Goal: Task Accomplishment & Management: Manage account settings

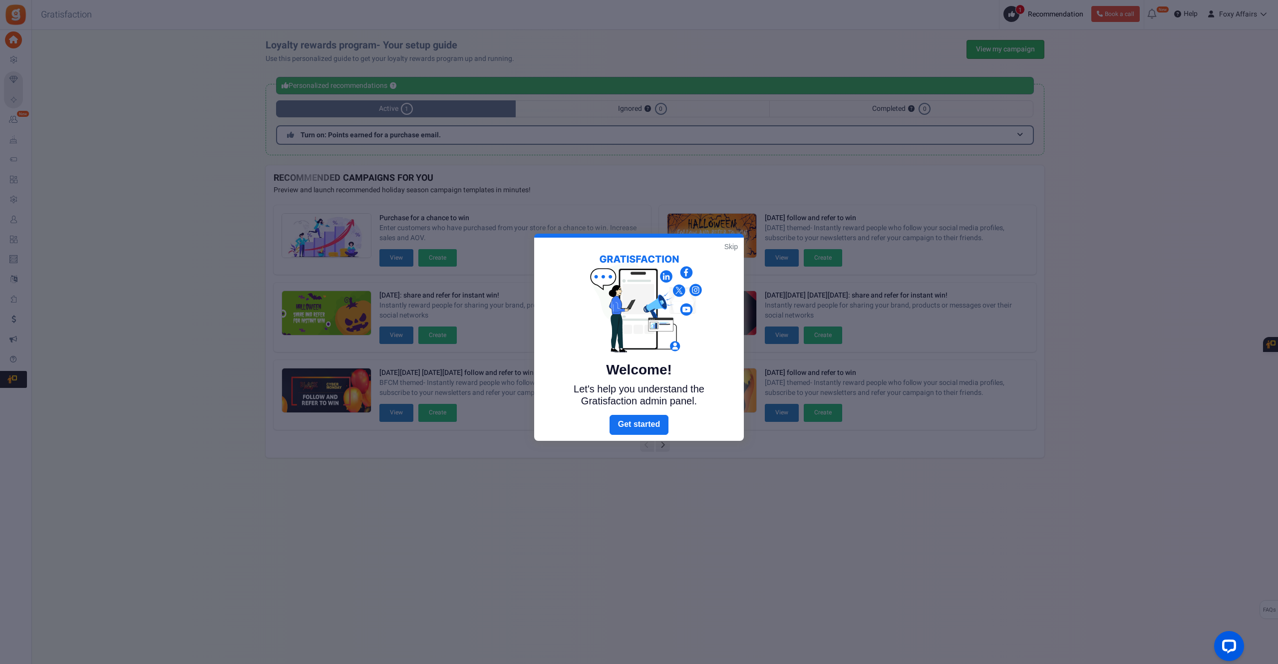
click at [1001, 43] on div at bounding box center [639, 332] width 1278 height 664
click at [723, 247] on div "Welcome! Let's help you understand the Gratisfaction admin panel." at bounding box center [639, 326] width 210 height 177
click at [729, 247] on link "Skip" at bounding box center [730, 247] width 13 height 10
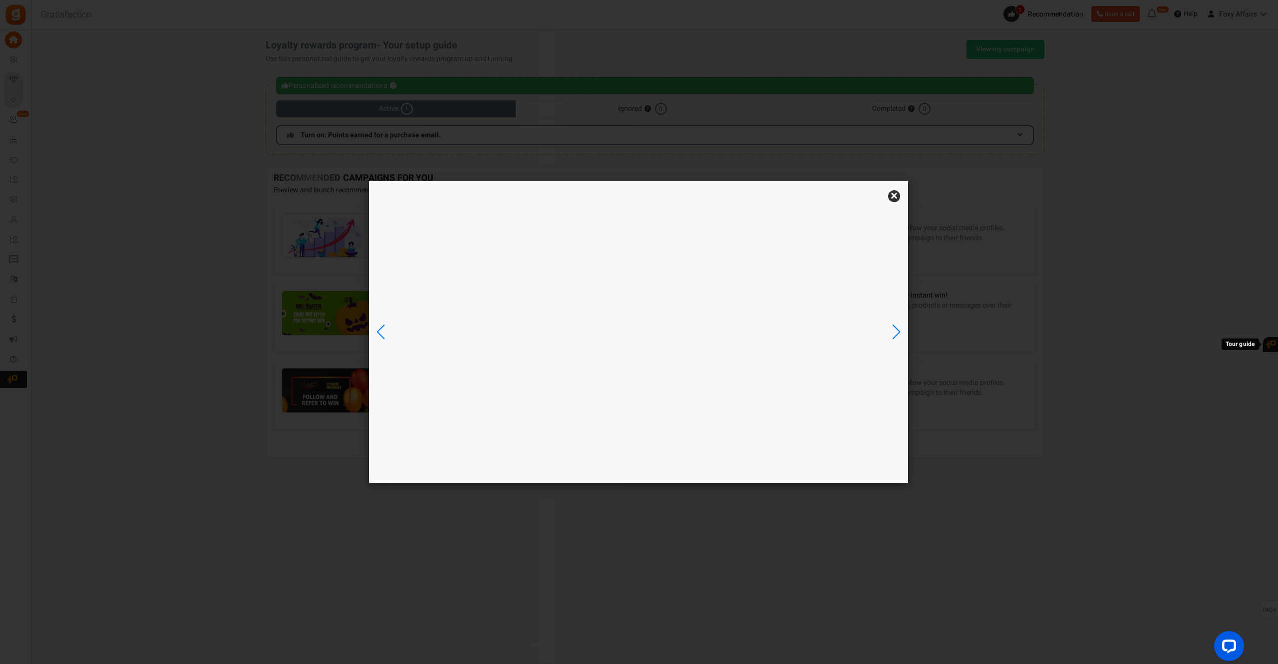
click at [996, 44] on div "× YOU ASKED. WE LISTENED. New" at bounding box center [639, 332] width 1278 height 664
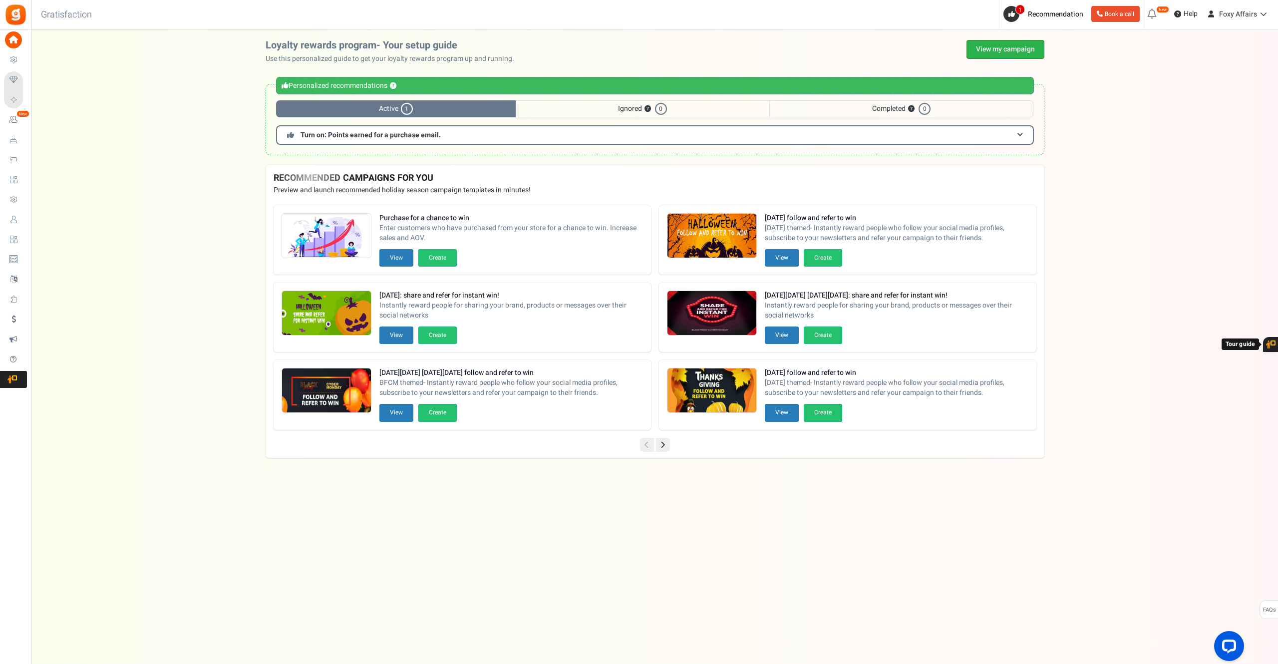
click at [1000, 45] on link "View my campaign" at bounding box center [1005, 49] width 78 height 19
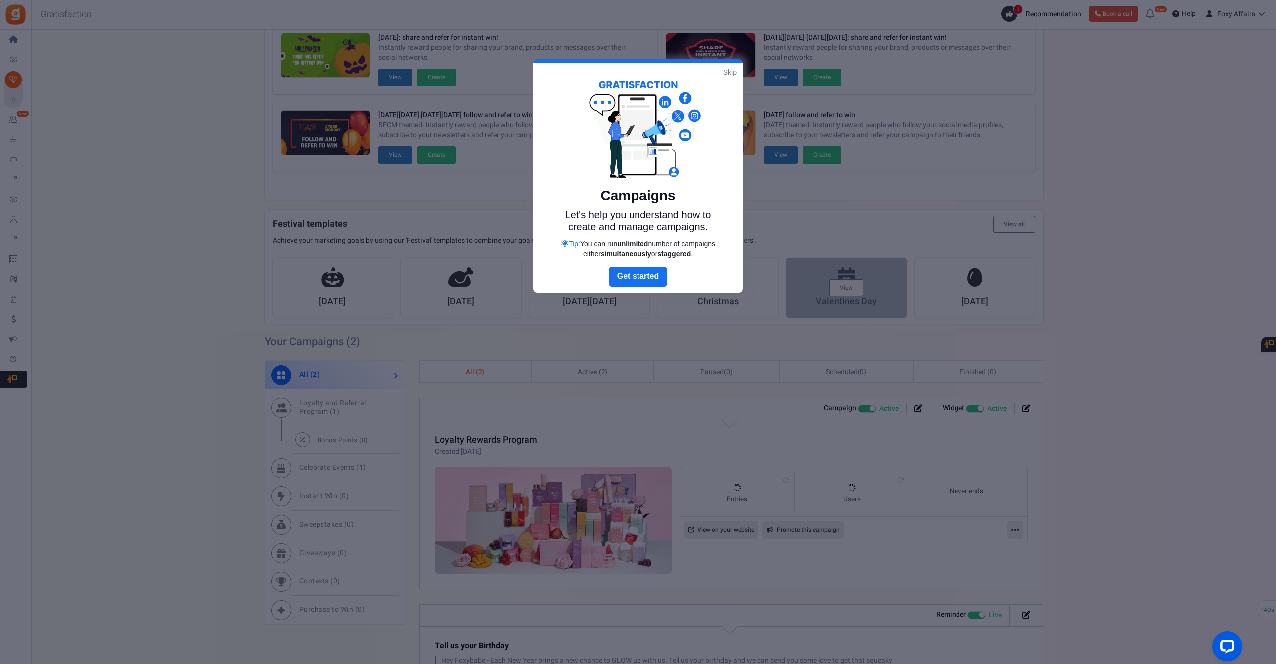
scroll to position [170, 0]
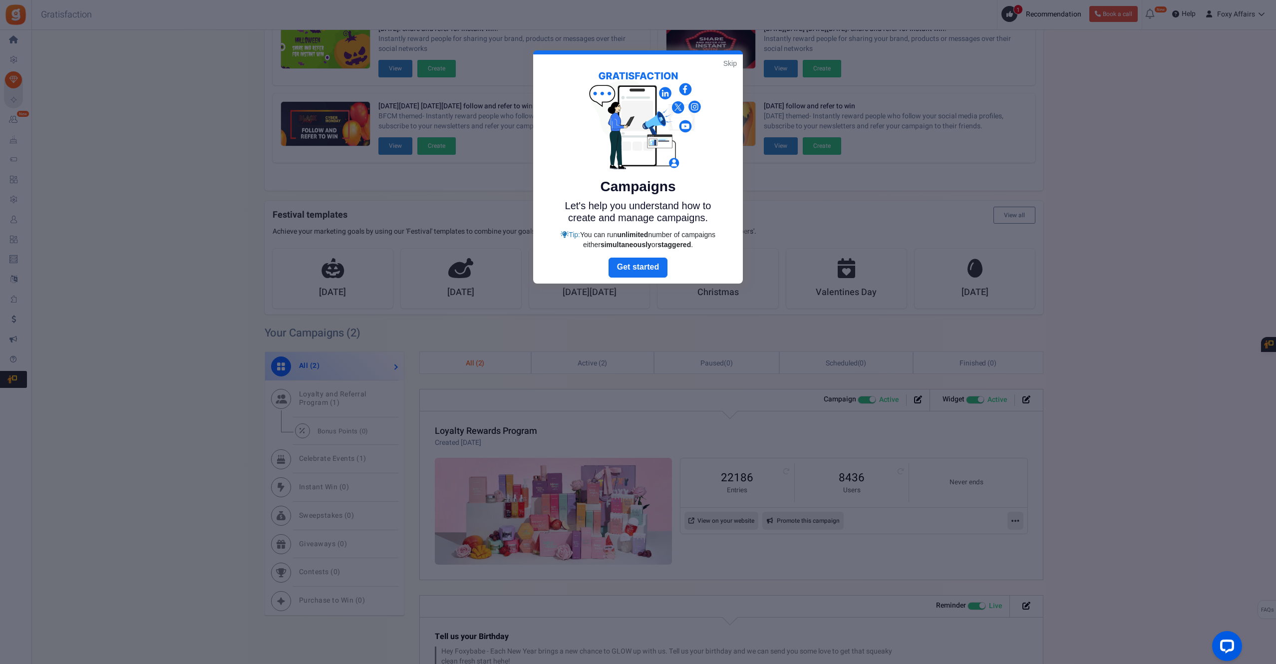
click at [733, 63] on link "Skip" at bounding box center [729, 63] width 13 height 10
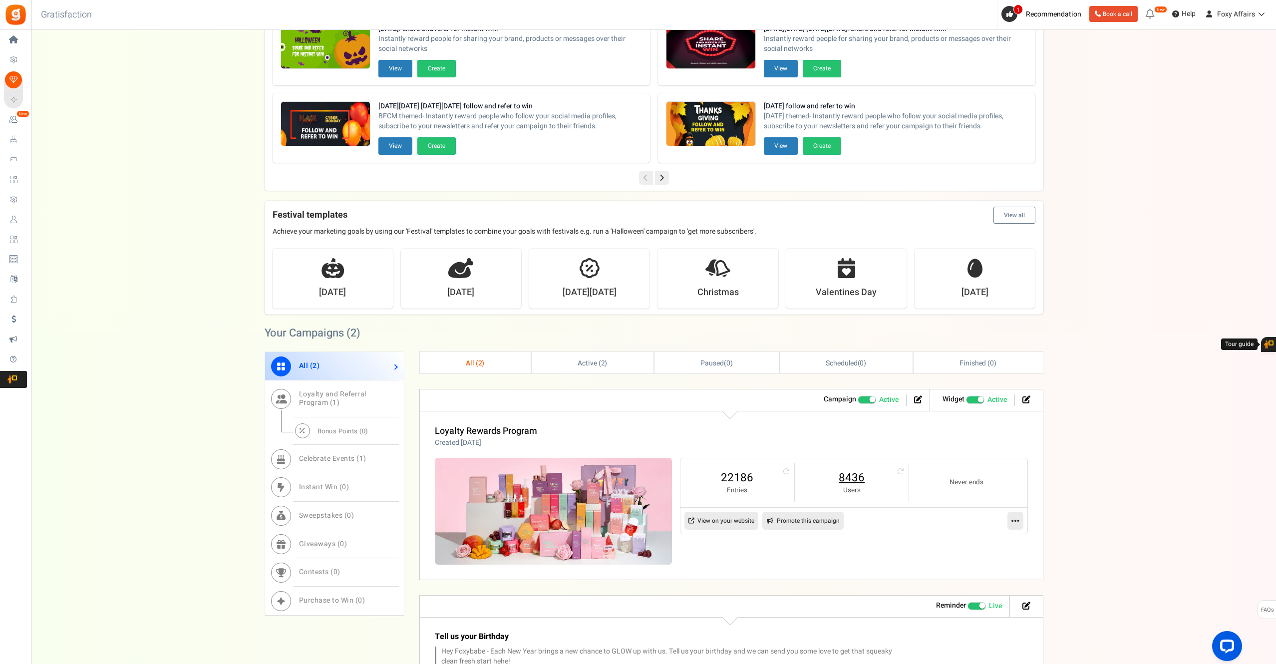
click at [852, 477] on link "8436" at bounding box center [852, 478] width 94 height 16
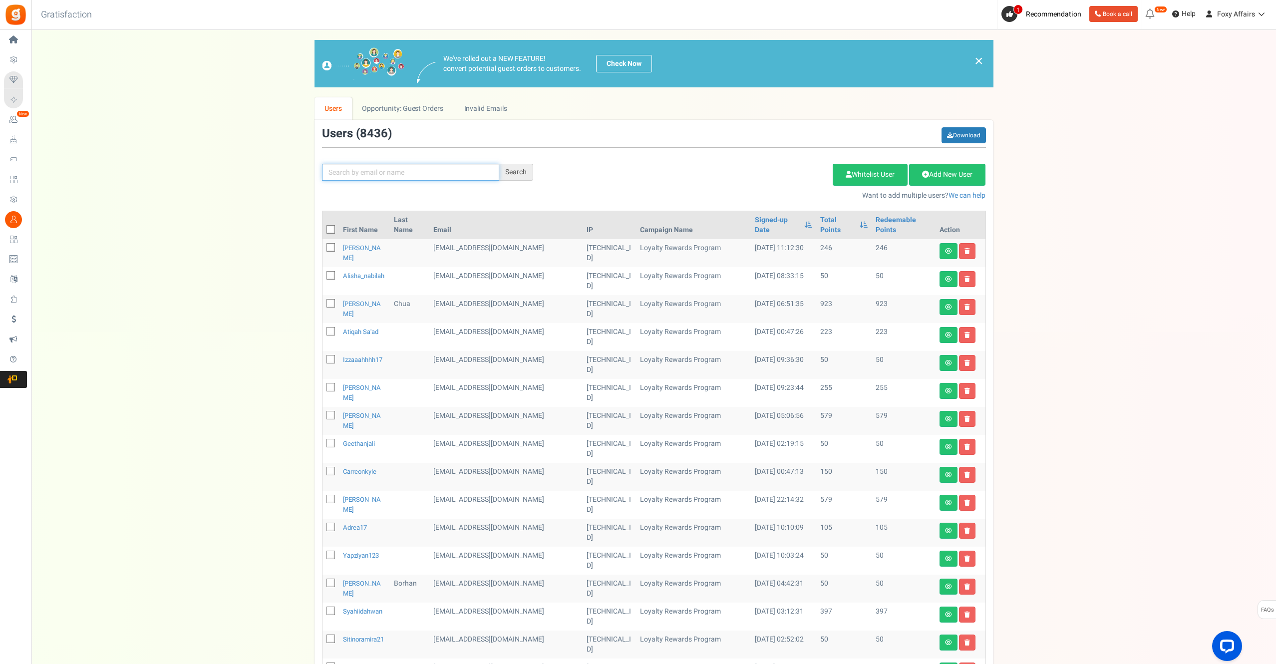
click at [418, 170] on input "text" at bounding box center [410, 172] width 177 height 17
paste input "[EMAIL_ADDRESS][DOMAIN_NAME]"
type input "[EMAIL_ADDRESS][DOMAIN_NAME]"
click at [507, 174] on div "Search" at bounding box center [516, 172] width 34 height 17
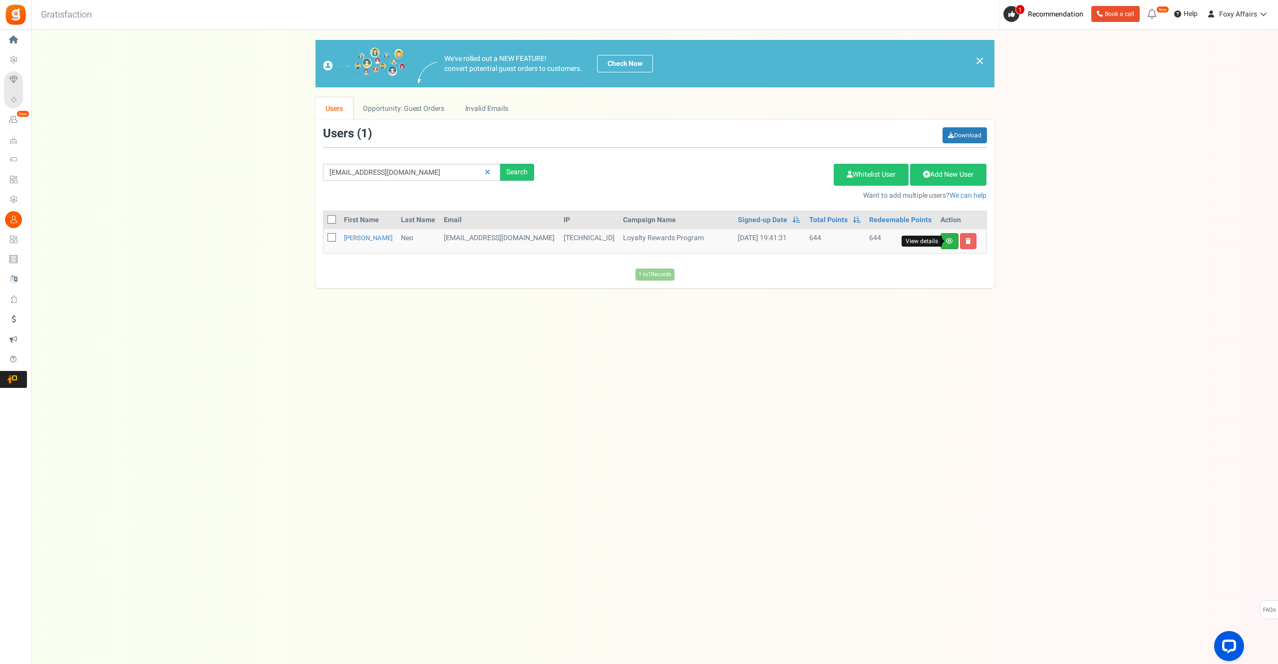
click at [947, 241] on icon at bounding box center [949, 241] width 7 height 6
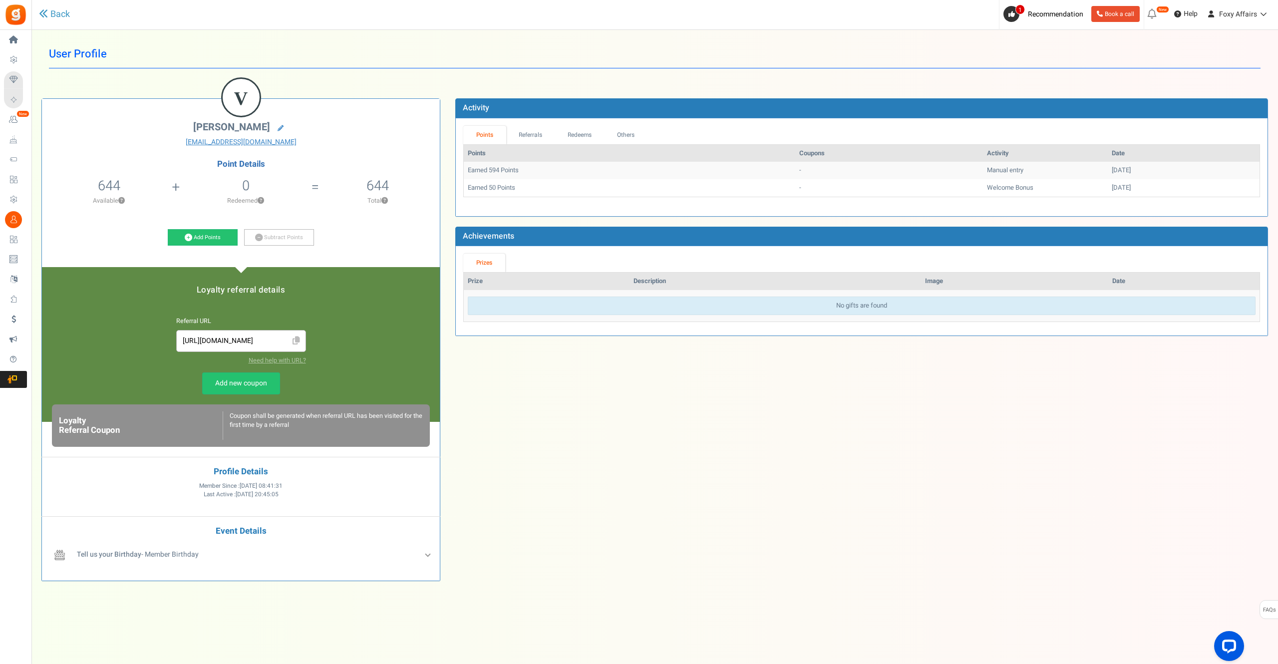
click at [617, 480] on div "V [PERSON_NAME] [EMAIL_ADDRESS][DOMAIN_NAME] Point Details 644 644 Redeemable 0…" at bounding box center [655, 337] width 1242 height 508
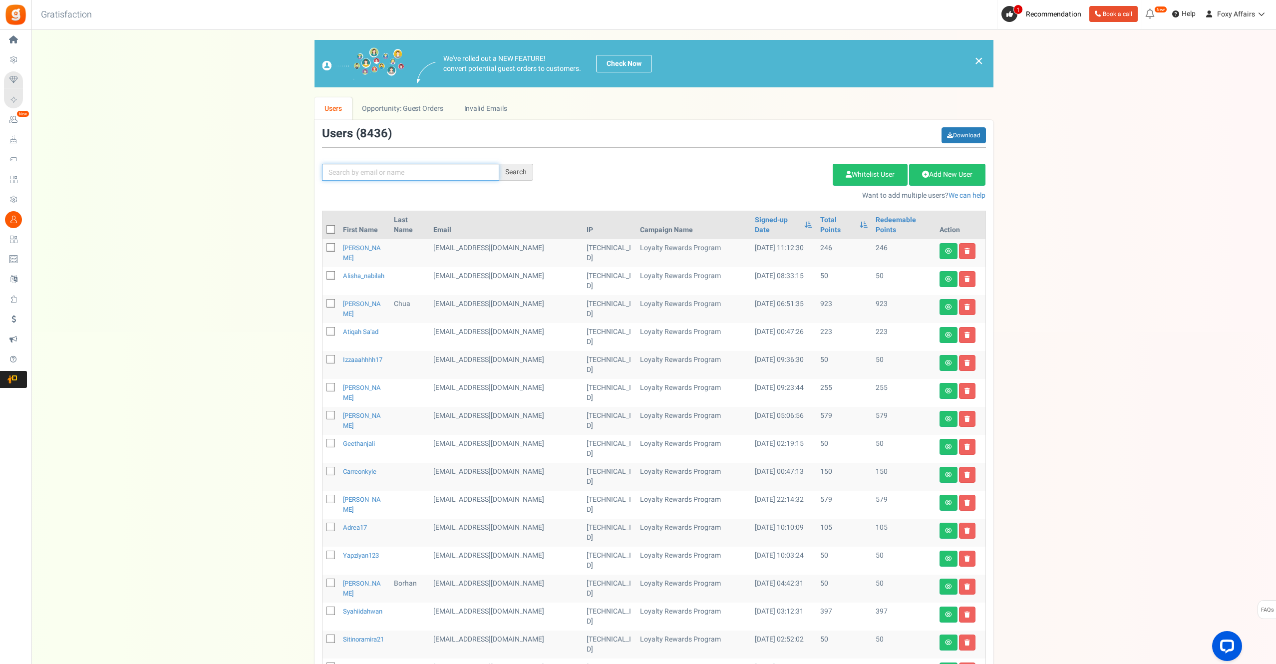
click at [412, 177] on input "text" at bounding box center [410, 172] width 177 height 17
paste input "[EMAIL_ADDRESS][DOMAIN_NAME]"
type input "[EMAIL_ADDRESS][DOMAIN_NAME]"
click at [512, 174] on div "Search" at bounding box center [516, 172] width 34 height 17
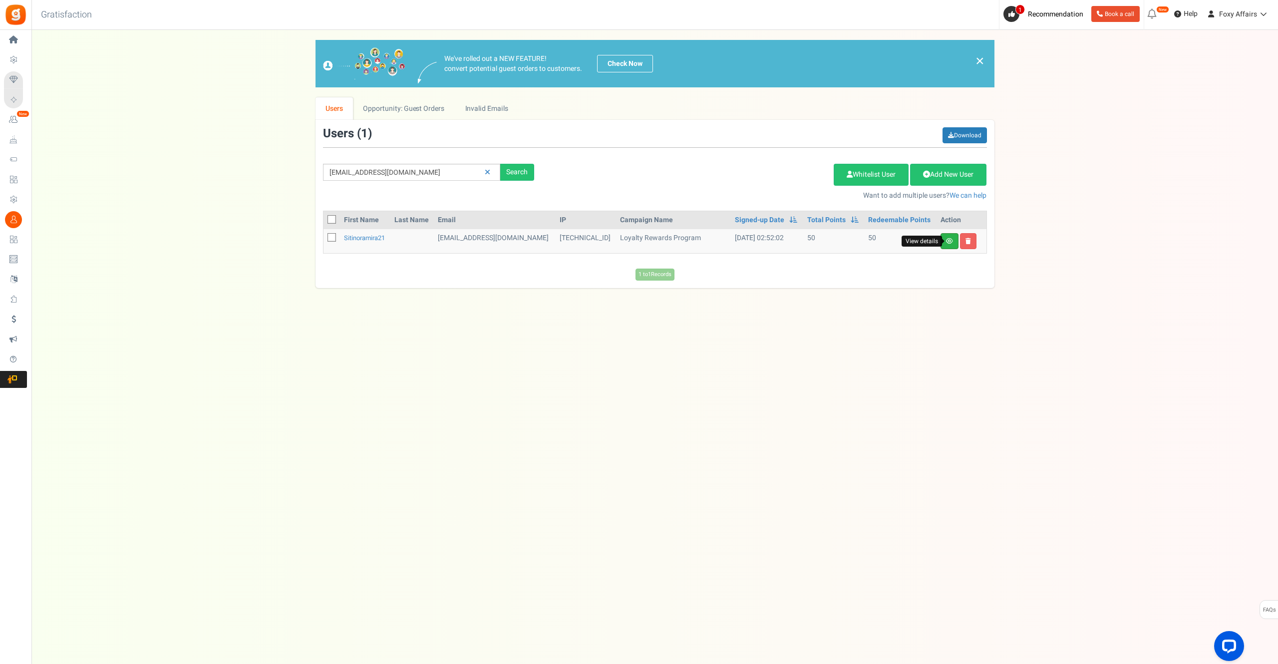
click at [949, 243] on icon at bounding box center [949, 241] width 7 height 6
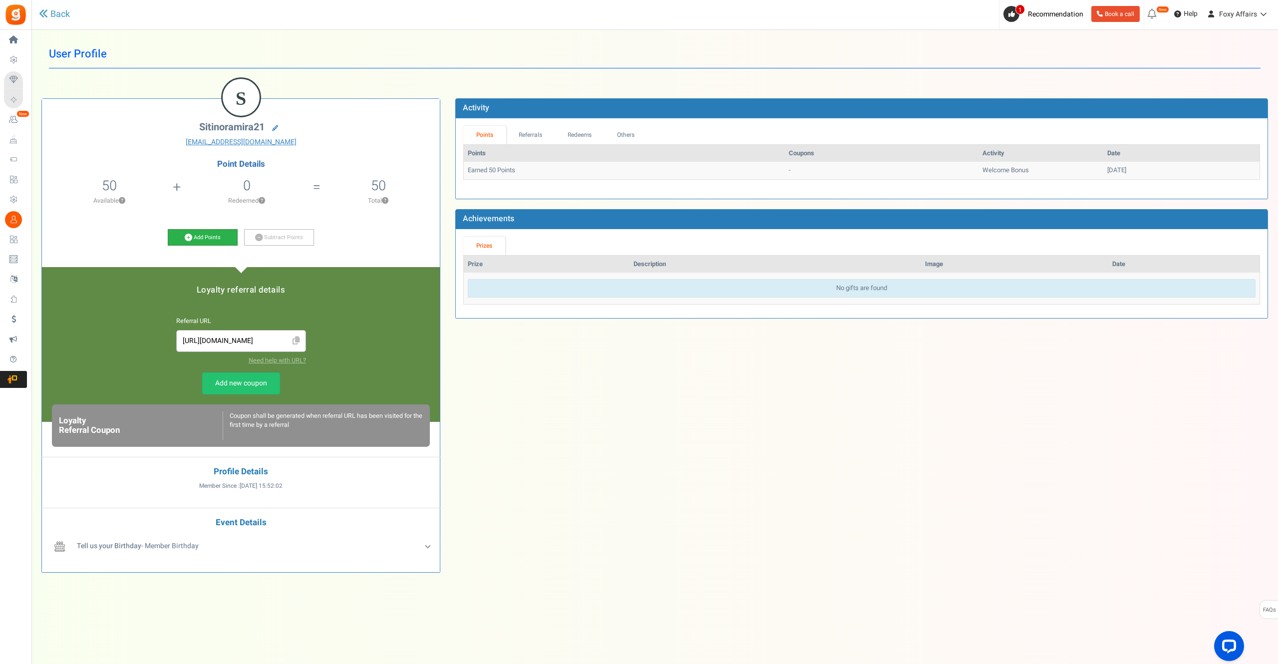
click at [188, 237] on icon at bounding box center [188, 237] width 7 height 7
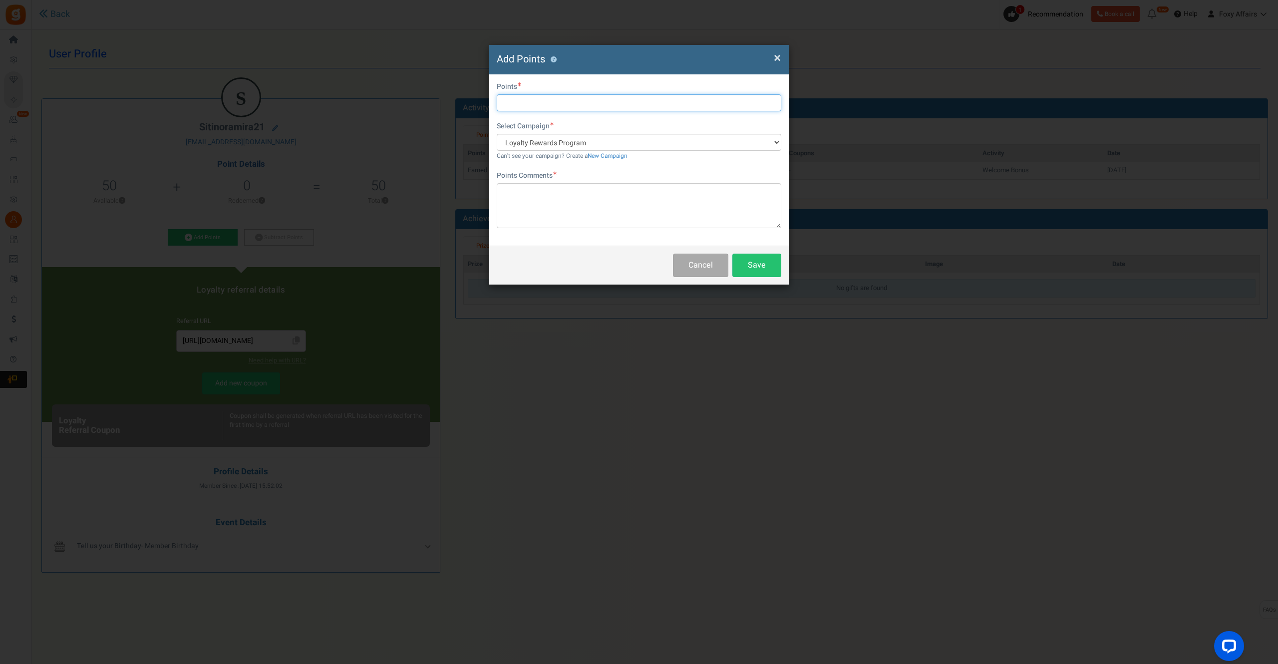
click at [554, 108] on input "text" at bounding box center [639, 102] width 285 height 17
type input "186"
click at [549, 201] on textarea at bounding box center [639, 205] width 285 height 45
type textarea "Shopee Order"
click at [770, 270] on button "Save" at bounding box center [756, 265] width 49 height 23
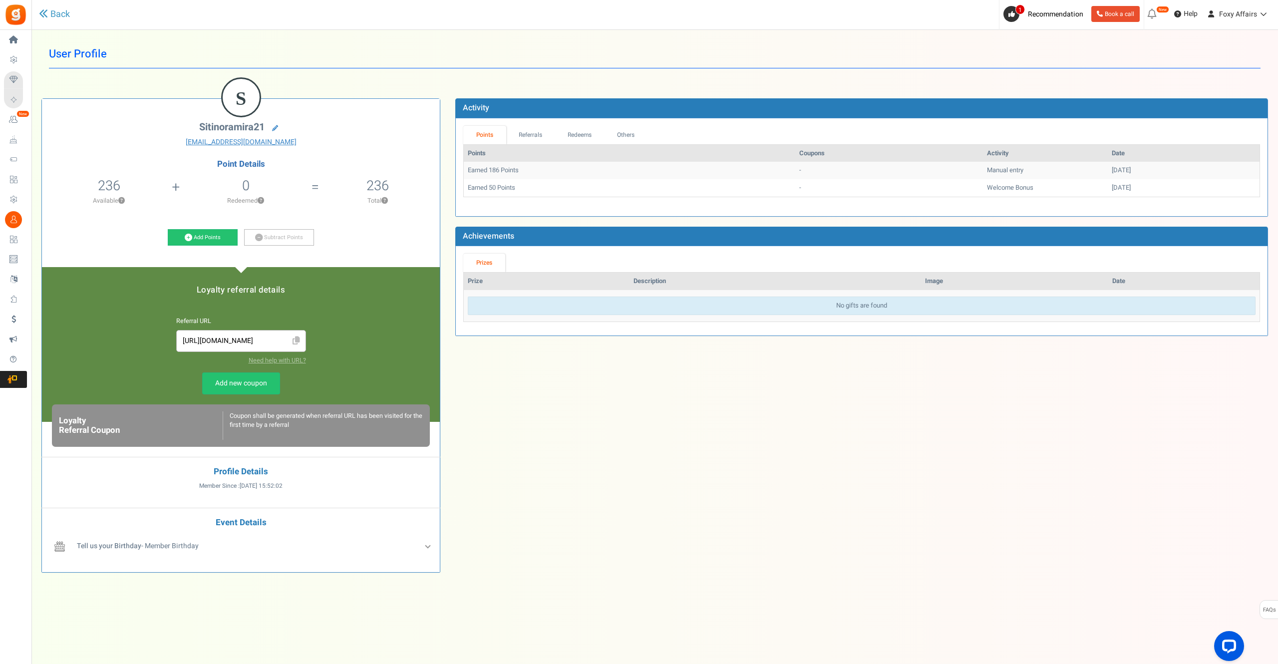
drag, startPoint x: 401, startPoint y: 131, endPoint x: 404, endPoint y: 102, distance: 29.6
click at [409, 107] on hgroup "S sitinoramira21 [EMAIL_ADDRESS][DOMAIN_NAME]" at bounding box center [240, 126] width 383 height 41
drag, startPoint x: 399, startPoint y: 104, endPoint x: 393, endPoint y: 91, distance: 13.6
click at [398, 104] on div "S sitinoramira21 [EMAIL_ADDRESS][DOMAIN_NAME] Point Details 236 50 Redeemable 0…" at bounding box center [241, 335] width 398 height 473
click at [697, 400] on div "S sitinoramira21 [EMAIL_ADDRESS][DOMAIN_NAME] Point Details 236 50 Redeemable 0…" at bounding box center [655, 332] width 1242 height 499
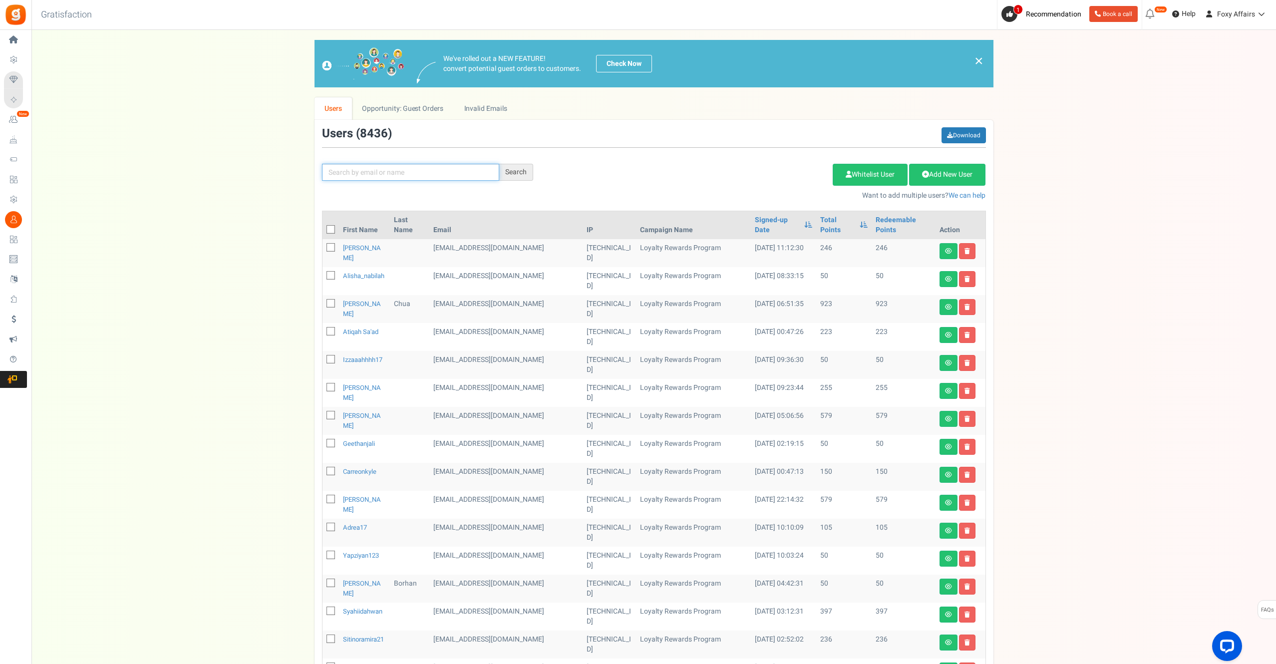
click at [412, 176] on input "text" at bounding box center [410, 172] width 177 height 17
paste input "[EMAIL_ADDRESS][DOMAIN_NAME]"
type input "[EMAIL_ADDRESS][DOMAIN_NAME]"
click at [521, 167] on div "Search" at bounding box center [516, 172] width 34 height 17
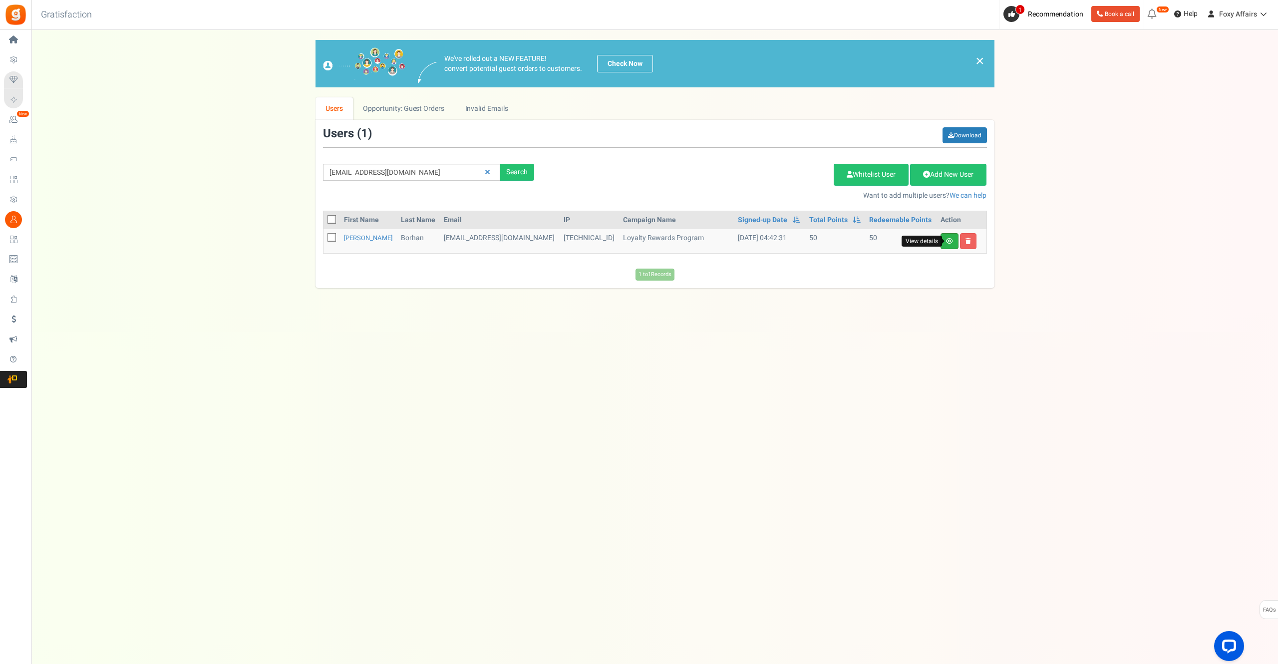
click at [952, 242] on icon at bounding box center [949, 241] width 7 height 6
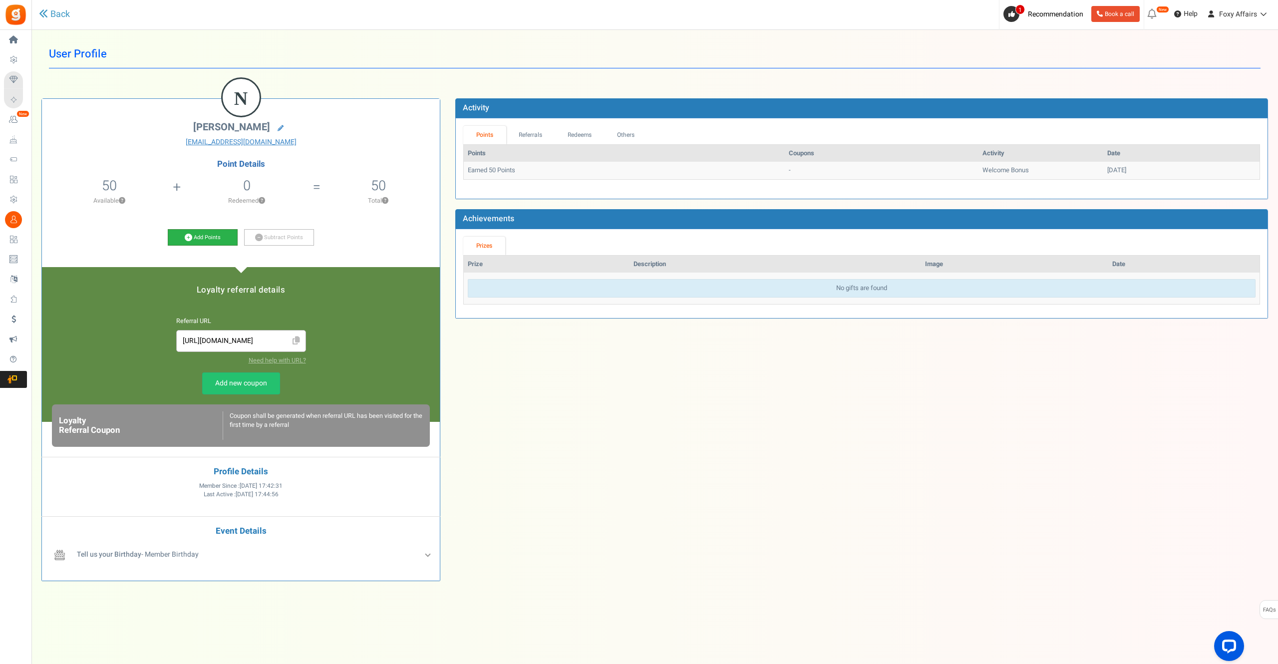
click at [187, 239] on icon at bounding box center [188, 237] width 7 height 7
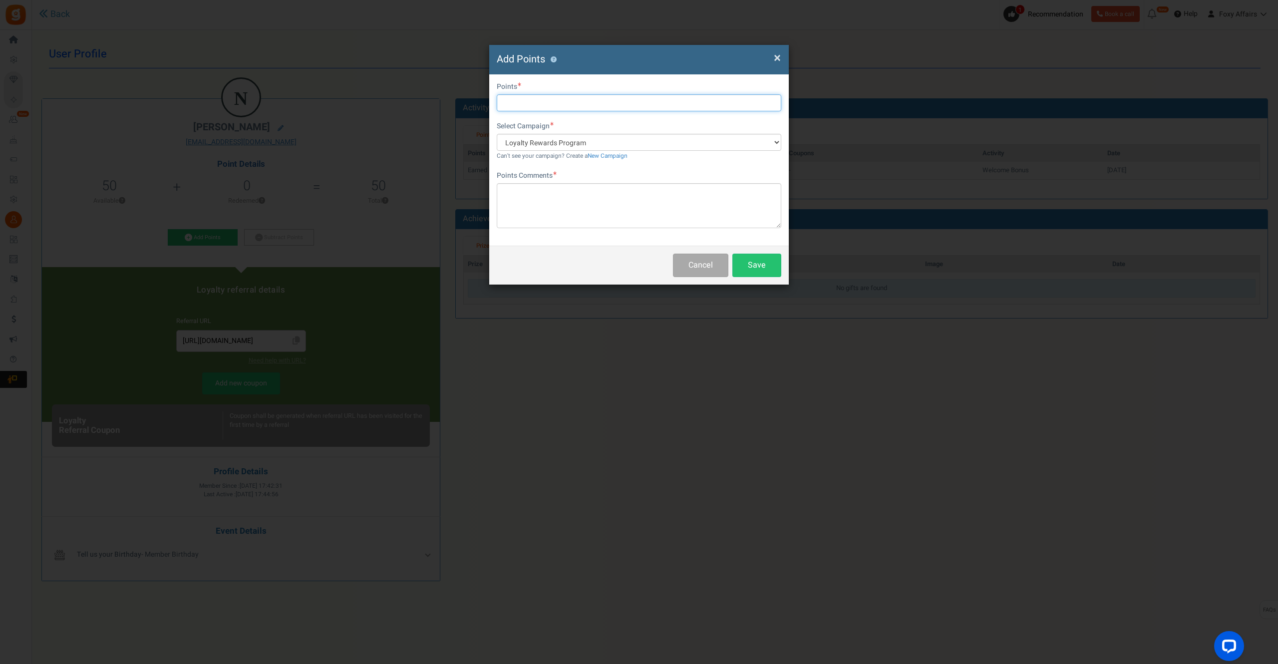
click at [567, 103] on input "text" at bounding box center [639, 102] width 285 height 17
type input "186"
click at [570, 196] on textarea at bounding box center [639, 205] width 285 height 45
type textarea "Shopee Order"
click at [761, 264] on button "Save" at bounding box center [756, 265] width 49 height 23
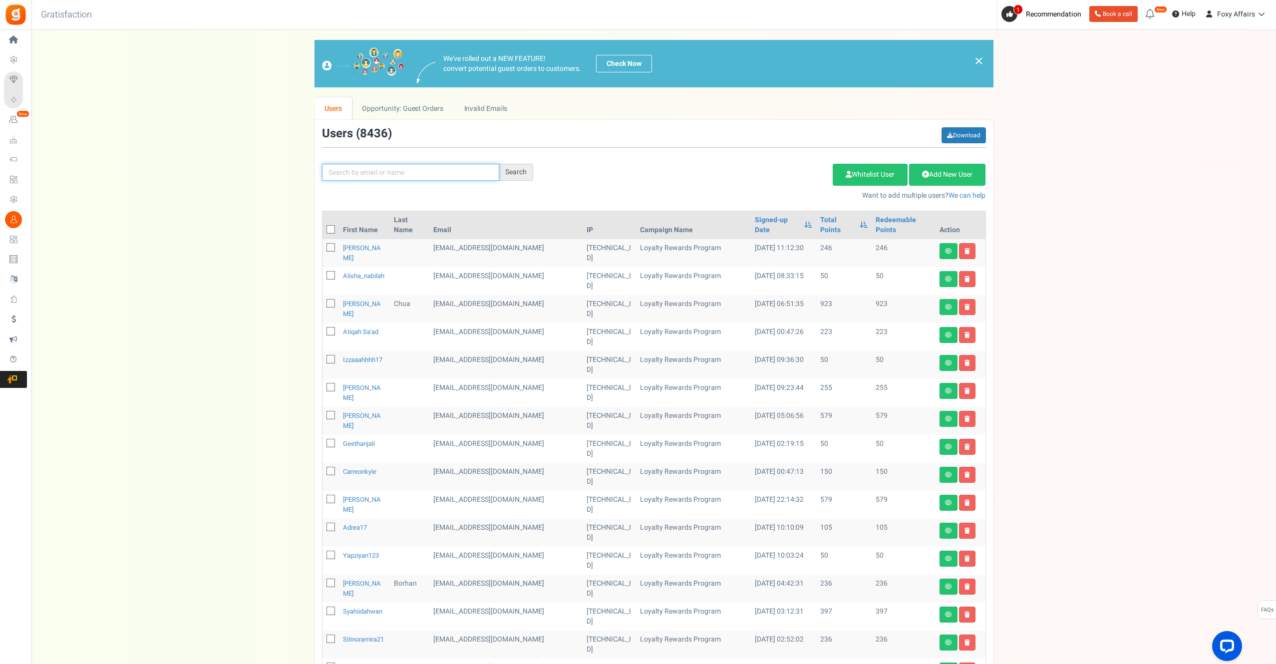
click at [441, 171] on input "text" at bounding box center [410, 172] width 177 height 17
paste input "[EMAIL_ADDRESS][DOMAIN_NAME]"
type input "[EMAIL_ADDRESS][DOMAIN_NAME]"
click at [506, 170] on div "Search" at bounding box center [516, 172] width 34 height 17
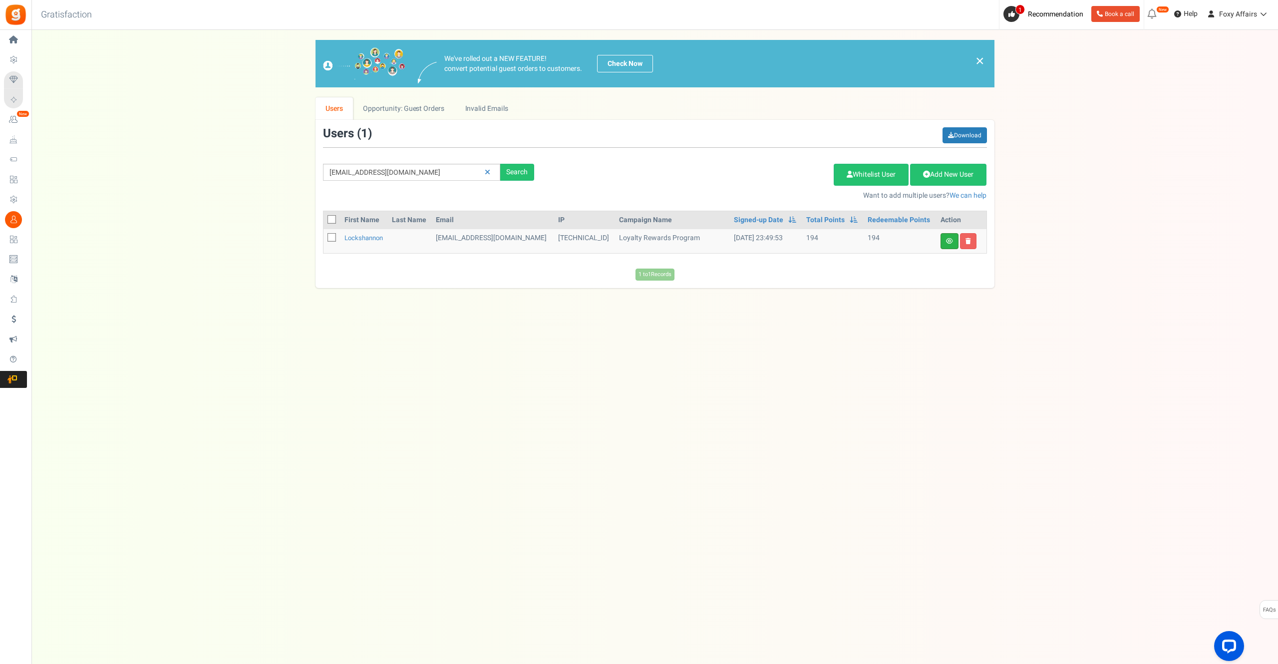
click at [949, 235] on link at bounding box center [950, 241] width 18 height 16
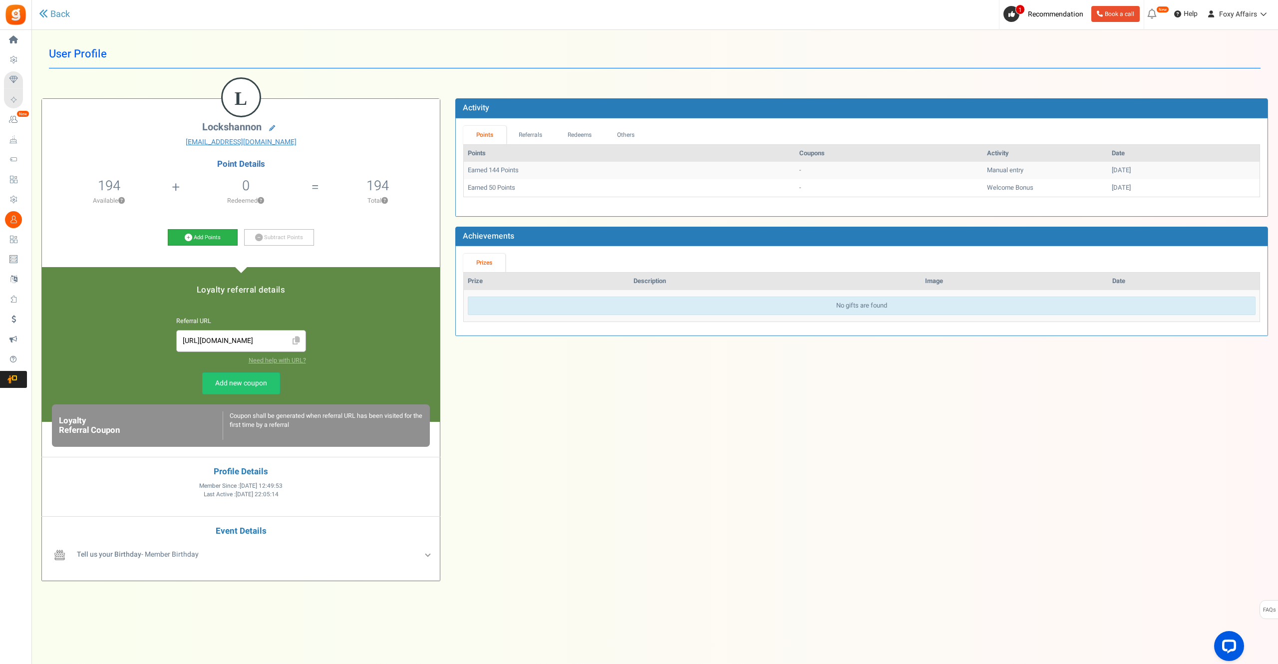
click at [189, 238] on icon at bounding box center [188, 237] width 7 height 7
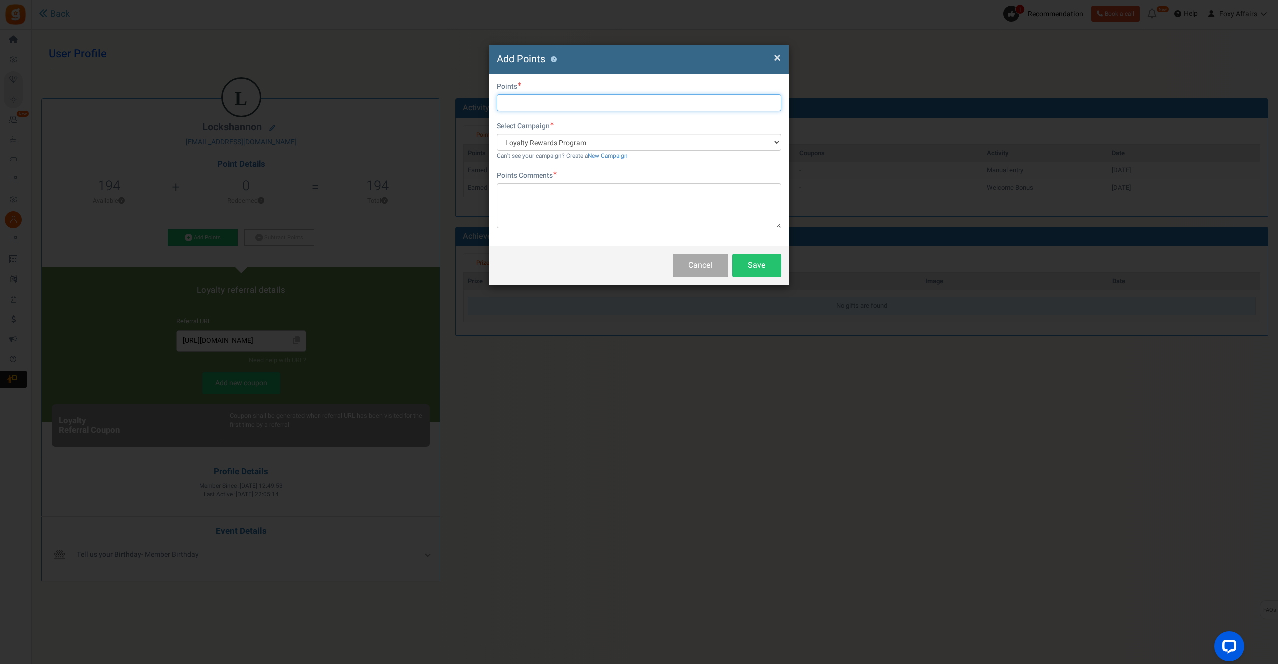
click at [550, 103] on input "text" at bounding box center [639, 102] width 285 height 17
type input "324"
click at [553, 202] on textarea at bounding box center [639, 205] width 285 height 45
type textarea "Shopee Order"
drag, startPoint x: 750, startPoint y: 262, endPoint x: 730, endPoint y: 112, distance: 151.1
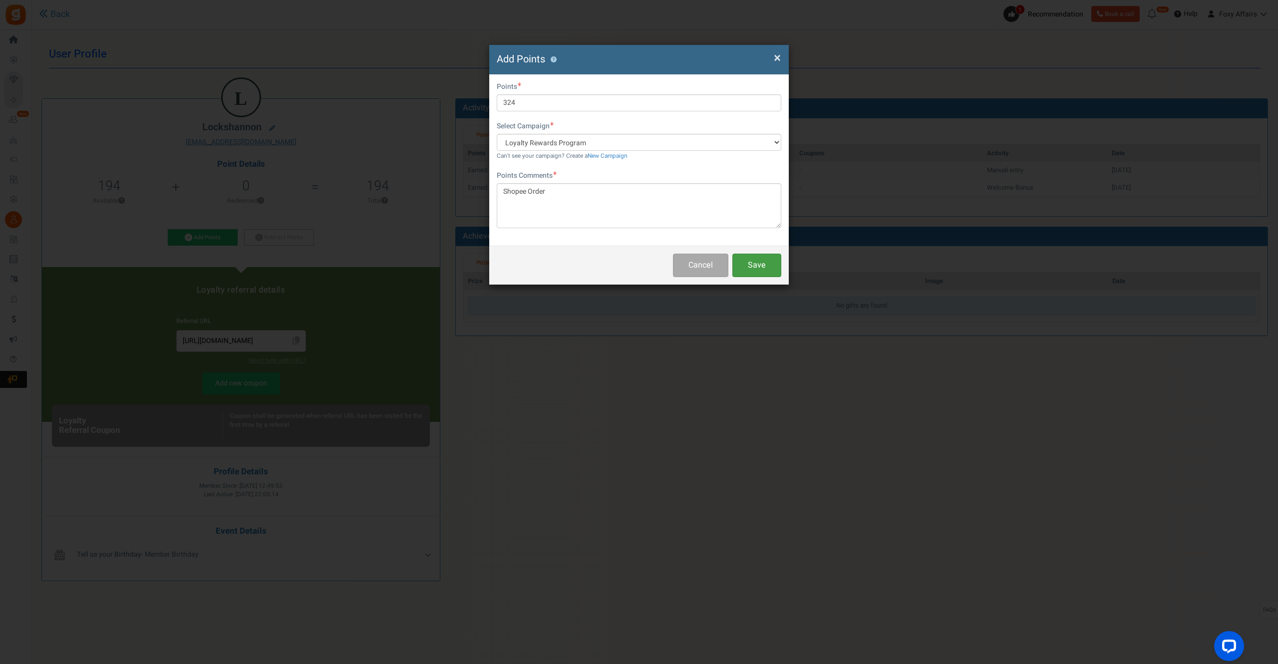
click at [750, 262] on button "Save" at bounding box center [756, 265] width 49 height 23
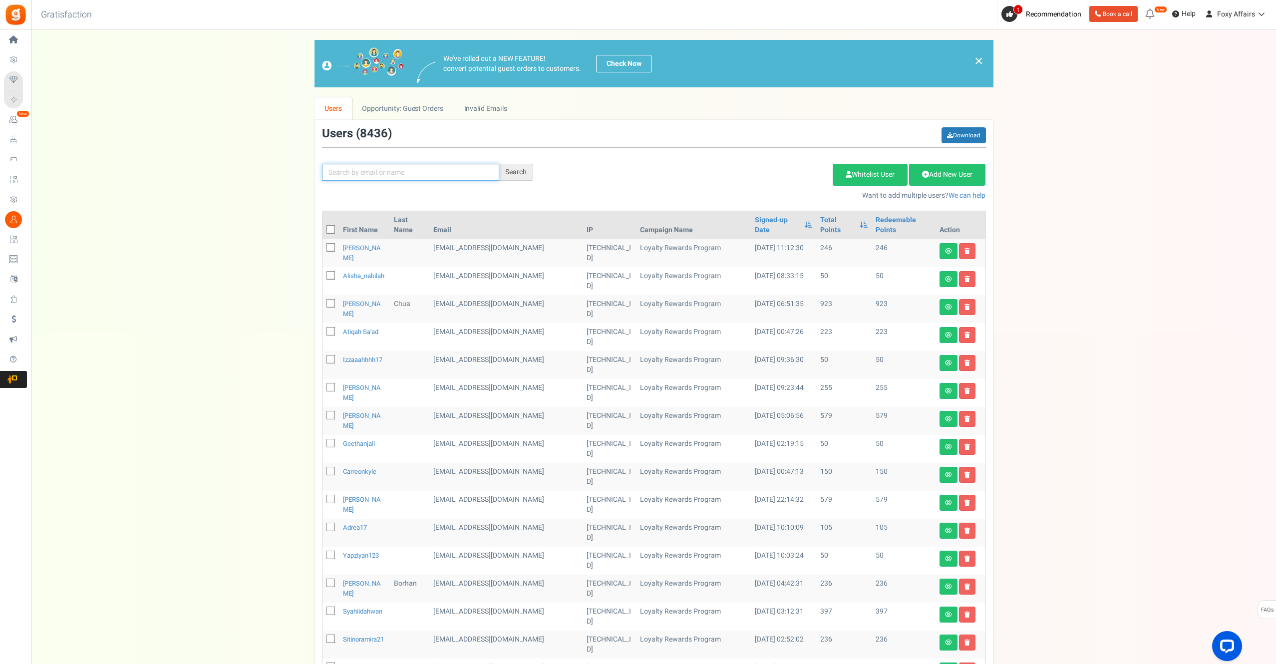
drag, startPoint x: 426, startPoint y: 171, endPoint x: 520, endPoint y: 172, distance: 93.9
click at [426, 171] on input "text" at bounding box center [410, 172] width 177 height 17
paste input "[EMAIL_ADDRESS][DOMAIN_NAME]"
type input "[EMAIL_ADDRESS][DOMAIN_NAME]"
drag, startPoint x: 538, startPoint y: 169, endPoint x: 531, endPoint y: 170, distance: 6.6
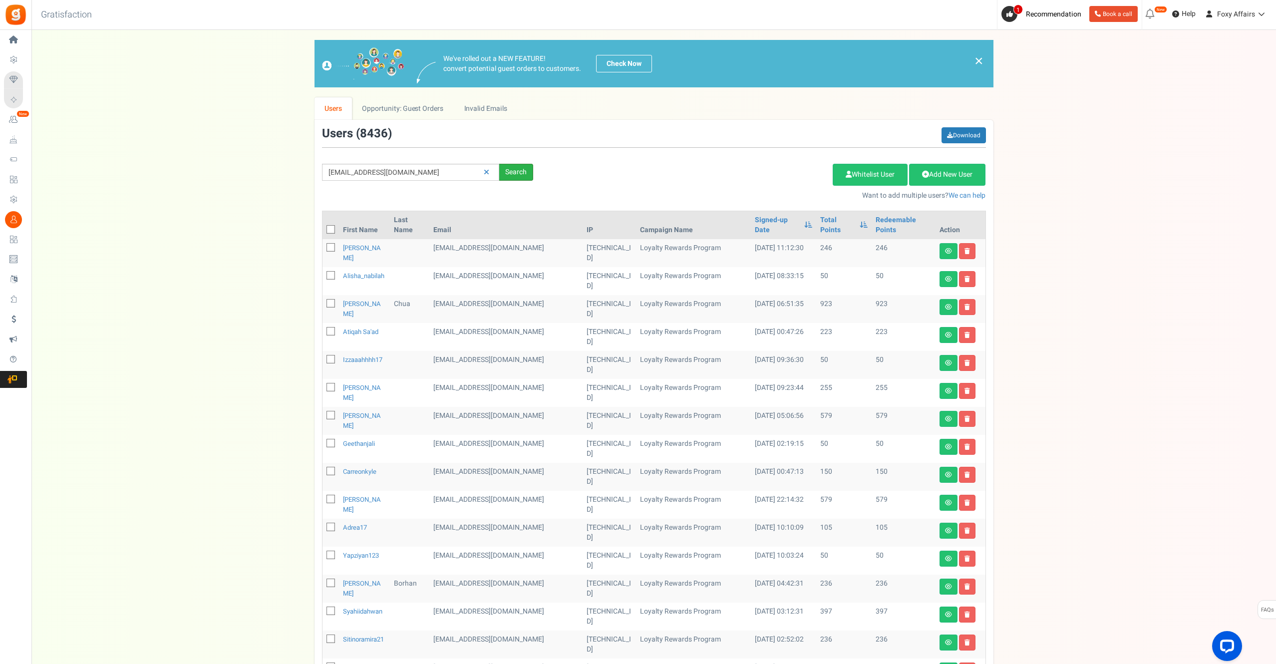
click at [538, 169] on div "[EMAIL_ADDRESS][DOMAIN_NAME] Search" at bounding box center [427, 172] width 226 height 17
click at [530, 170] on div "Search" at bounding box center [516, 172] width 34 height 17
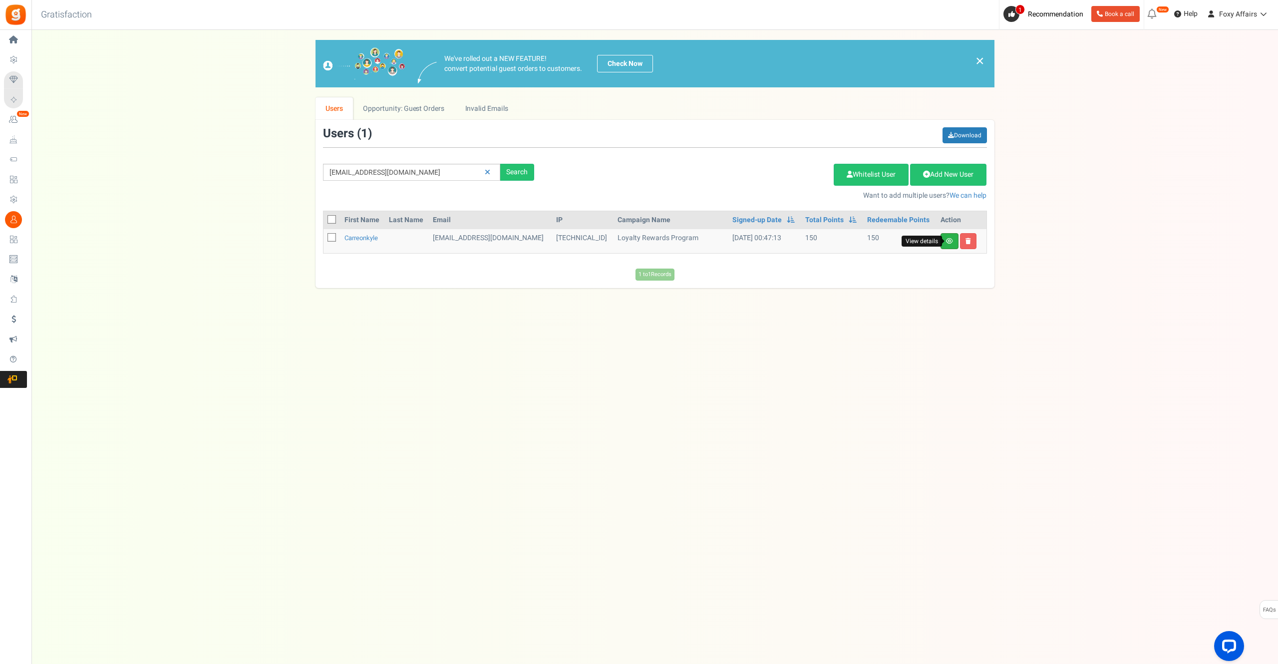
click at [948, 239] on icon at bounding box center [949, 241] width 7 height 6
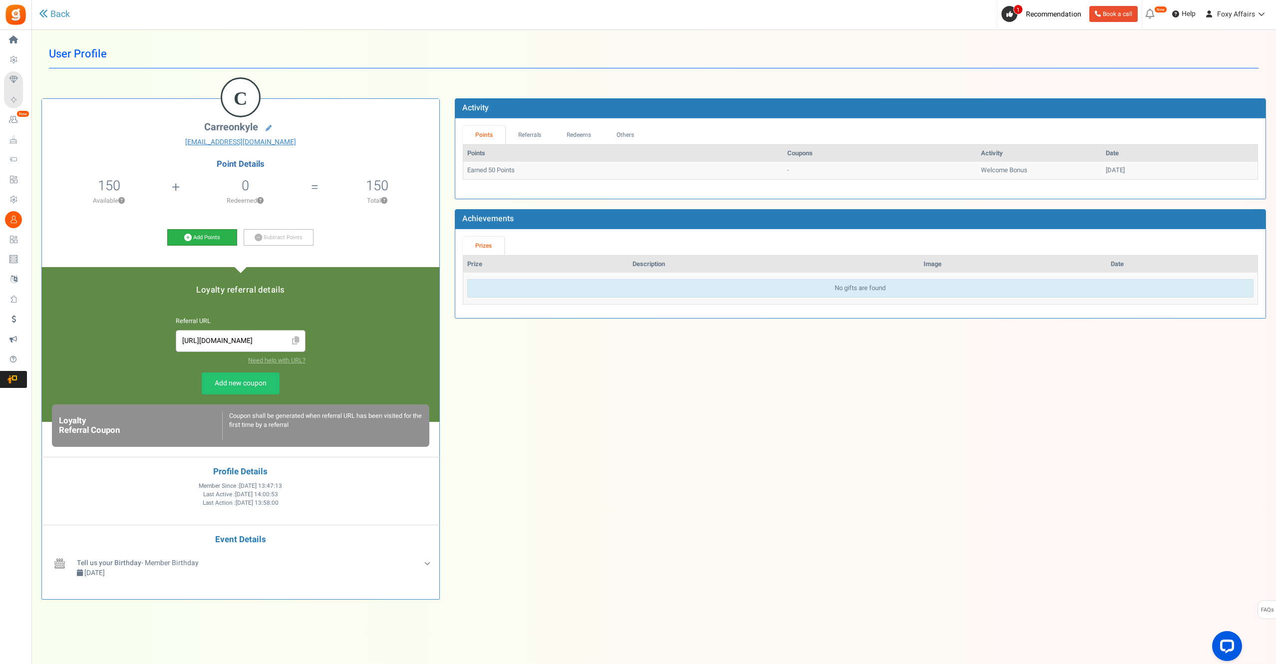
click at [181, 238] on link "Add Points" at bounding box center [202, 237] width 70 height 17
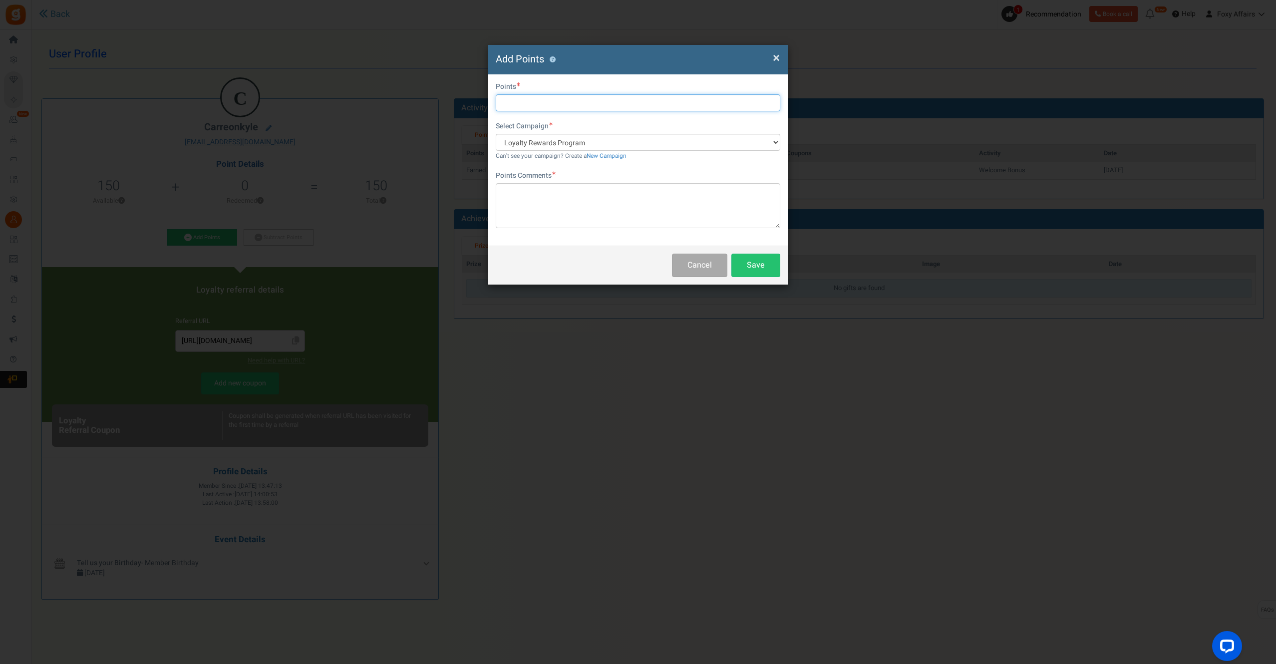
click at [532, 102] on input "text" at bounding box center [638, 102] width 285 height 17
type input "653"
click at [556, 208] on textarea at bounding box center [638, 205] width 285 height 45
type textarea "Shopee Orders"
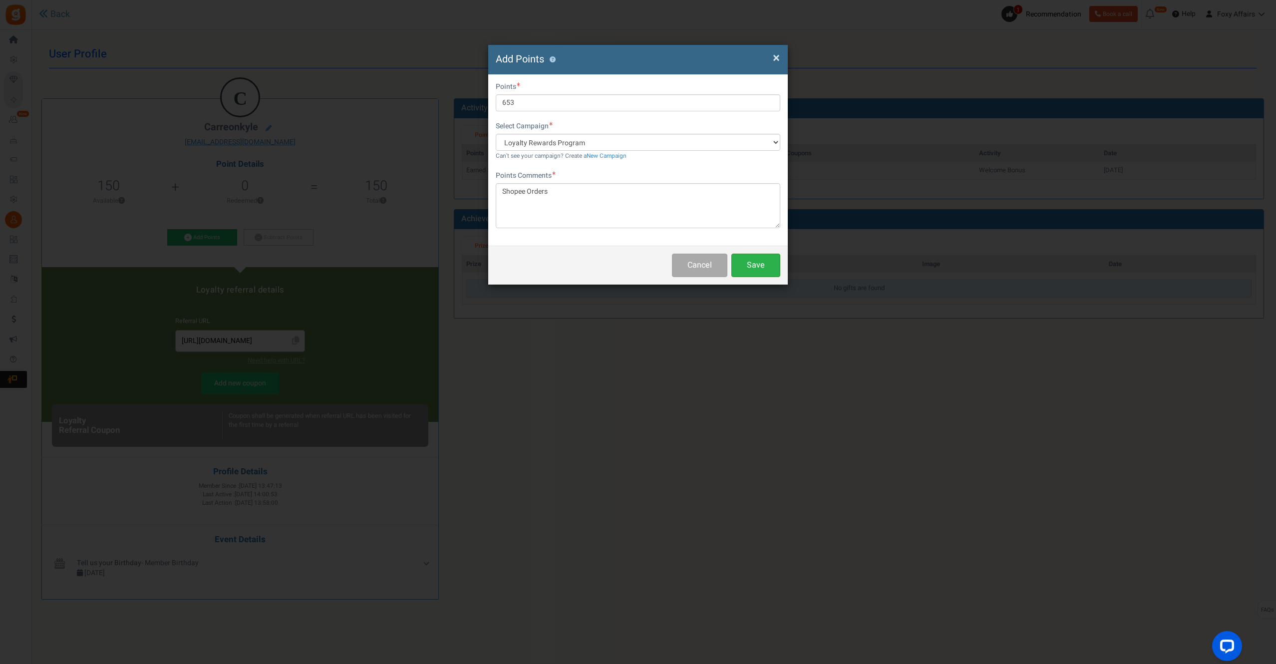
click at [763, 265] on button "Save" at bounding box center [755, 265] width 49 height 23
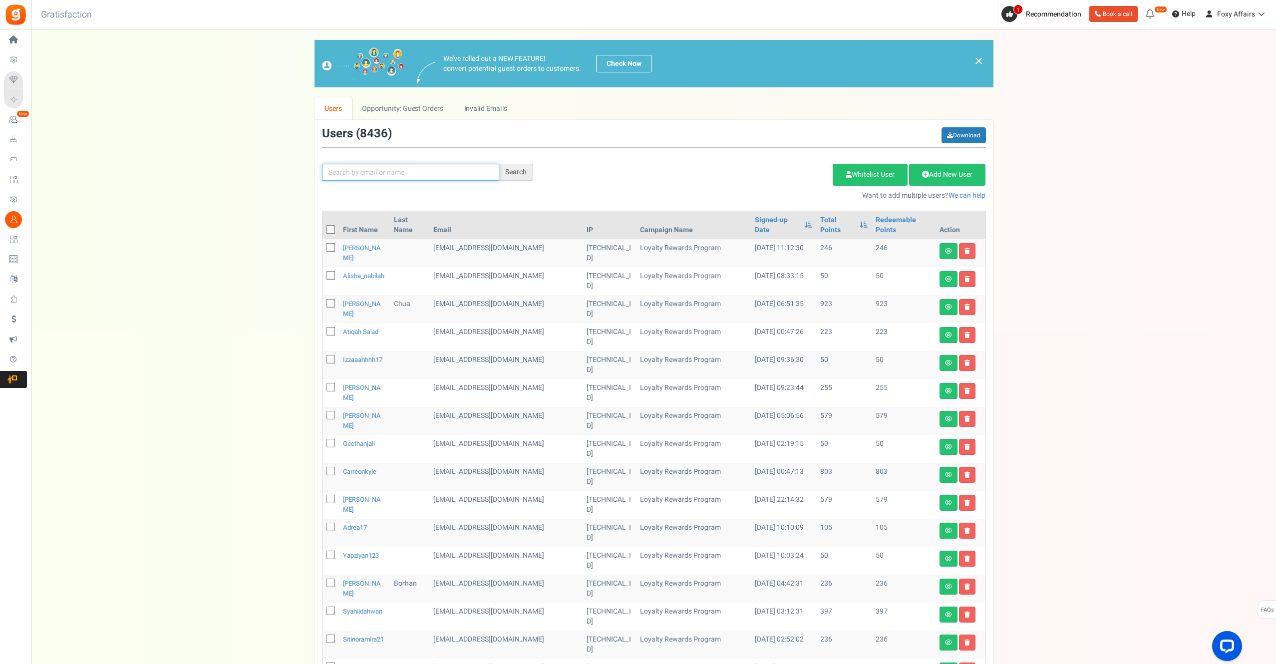
scroll to position [4, 0]
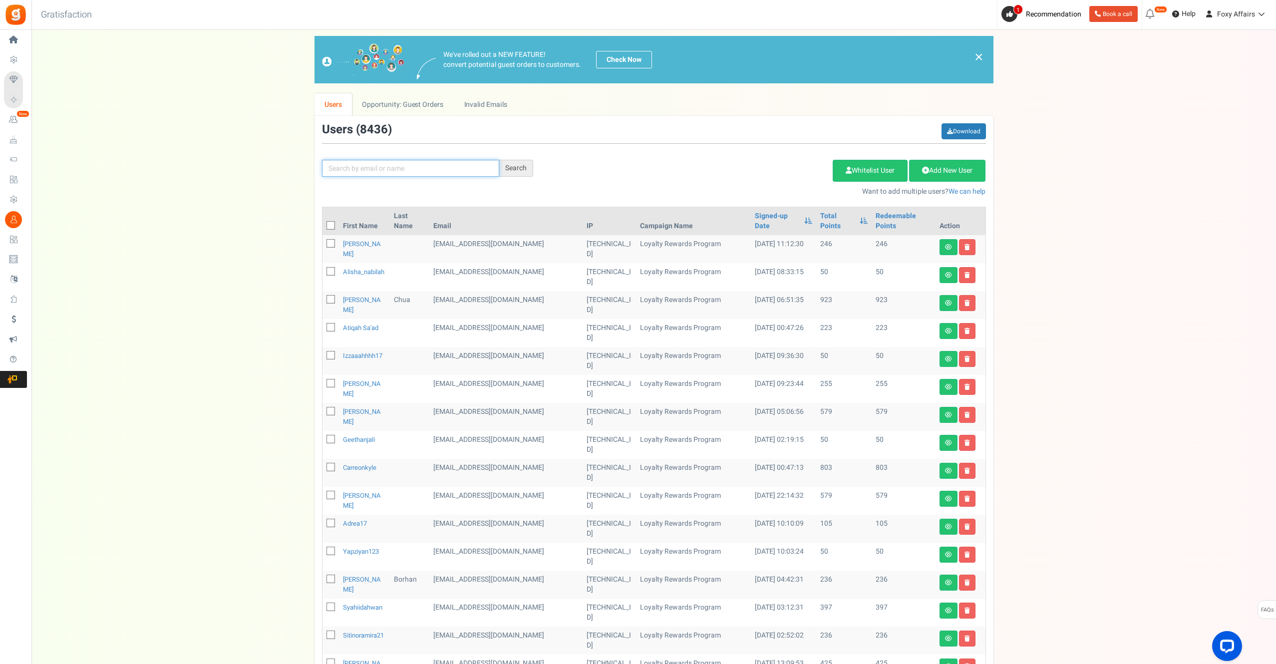
click at [358, 171] on input "text" at bounding box center [410, 168] width 177 height 17
paste input "[EMAIL_ADDRESS][DOMAIN_NAME]"
type input "[EMAIL_ADDRESS][DOMAIN_NAME]"
click at [519, 172] on div "Search" at bounding box center [516, 168] width 34 height 17
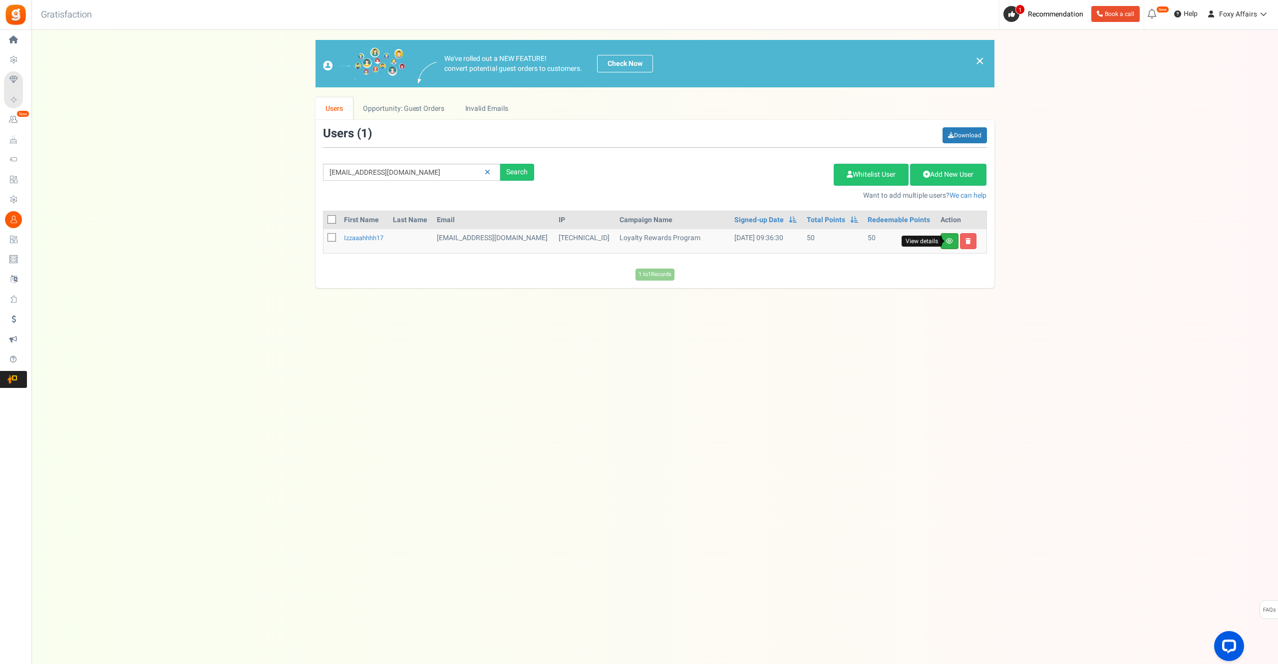
click at [949, 241] on icon at bounding box center [949, 241] width 7 height 6
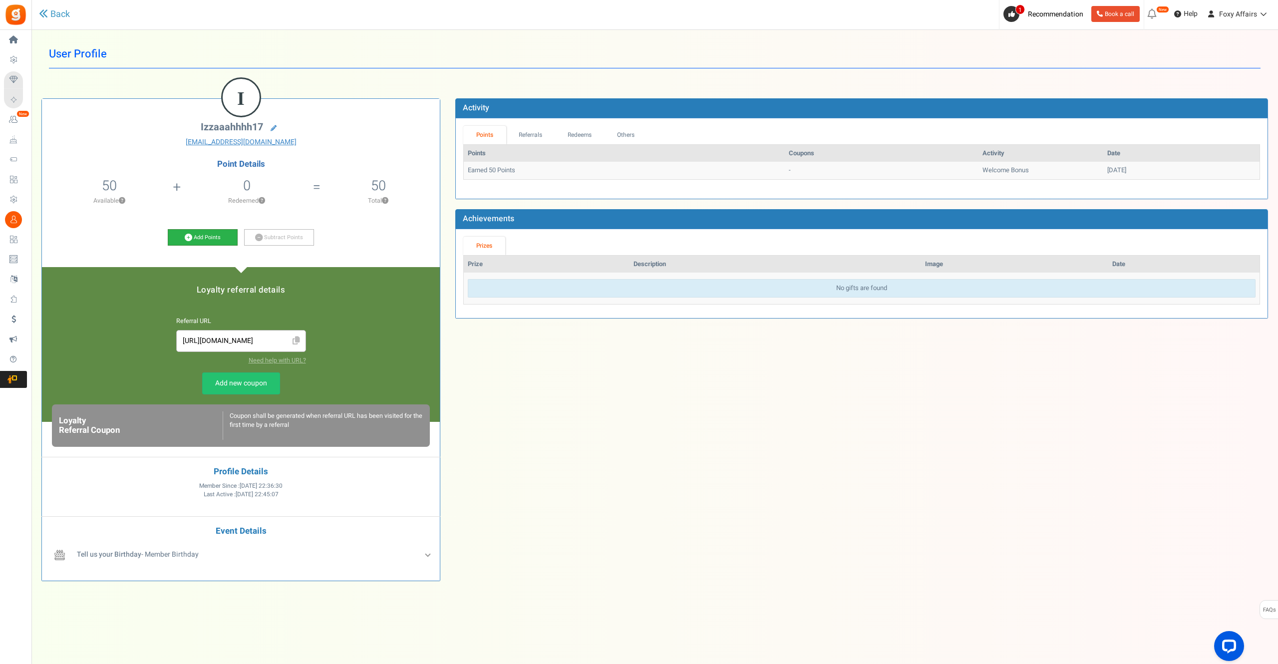
click at [188, 239] on icon at bounding box center [188, 237] width 7 height 7
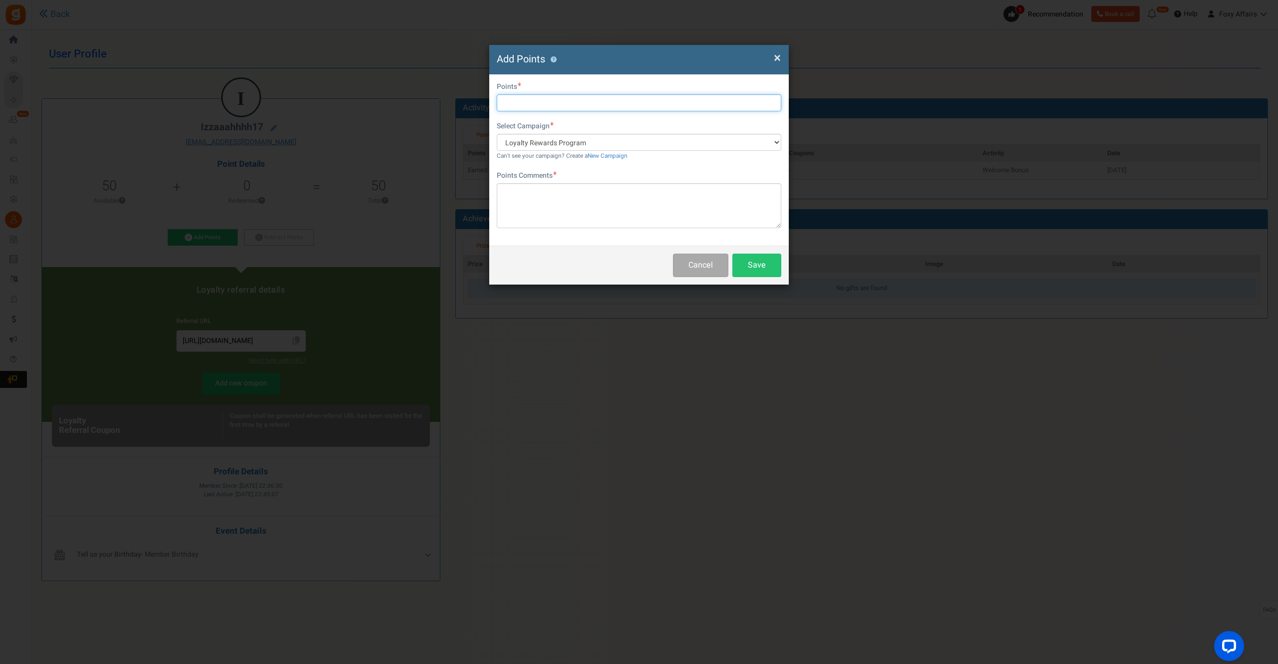
click at [554, 101] on input "text" at bounding box center [639, 102] width 285 height 17
type input "180"
click at [557, 208] on textarea at bounding box center [639, 205] width 285 height 45
type textarea "TikTok Order"
click at [773, 265] on button "Save" at bounding box center [756, 265] width 49 height 23
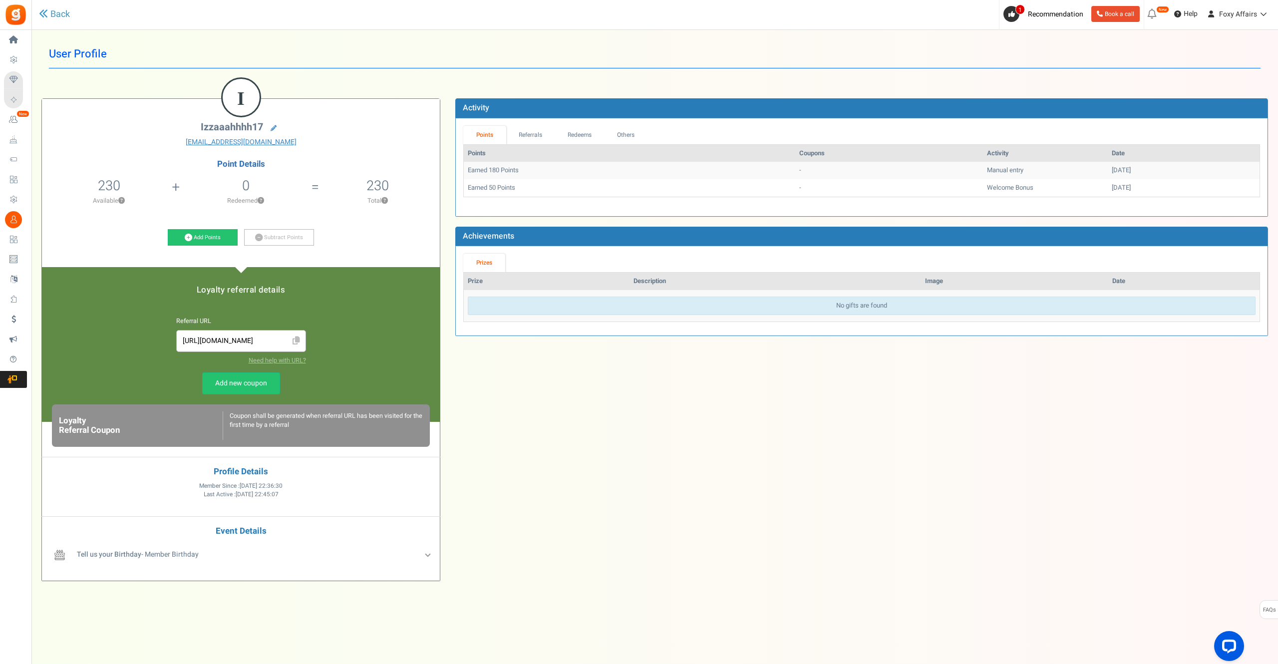
click at [706, 77] on div "User Profile Back I izzaaahhhh17 [EMAIL_ADDRESS][DOMAIN_NAME] Point Details 230…" at bounding box center [654, 315] width 1227 height 551
